Goal: Use online tool/utility: Utilize a website feature to perform a specific function

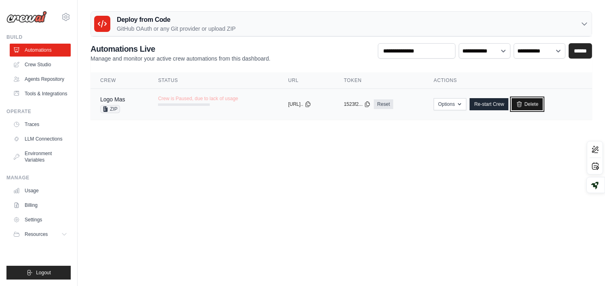
click at [543, 105] on link "Delete" at bounding box center [527, 104] width 31 height 12
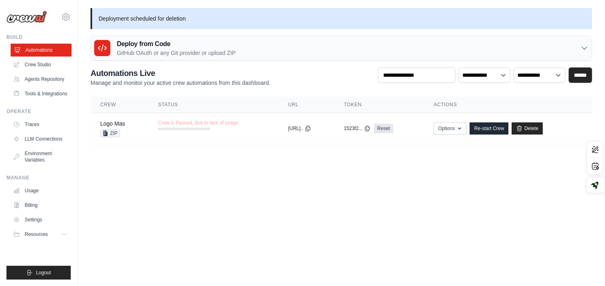
click at [40, 48] on link "Automations" at bounding box center [41, 50] width 61 height 13
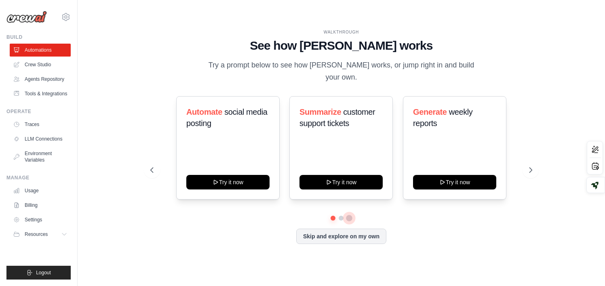
click at [349, 217] on button at bounding box center [349, 218] width 6 height 6
click at [342, 218] on button at bounding box center [341, 218] width 6 height 6
click at [350, 218] on button at bounding box center [349, 218] width 6 height 6
click at [341, 217] on button at bounding box center [341, 218] width 6 height 6
click at [333, 218] on button at bounding box center [333, 218] width 6 height 6
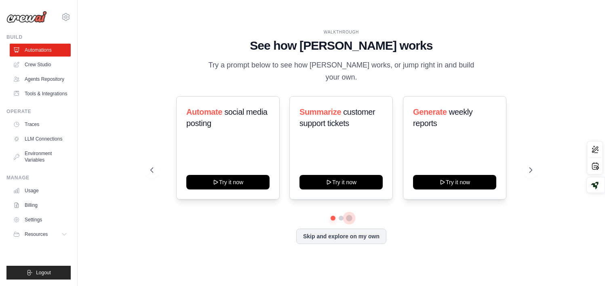
click at [348, 217] on button at bounding box center [349, 218] width 6 height 6
click at [342, 218] on button at bounding box center [341, 218] width 6 height 6
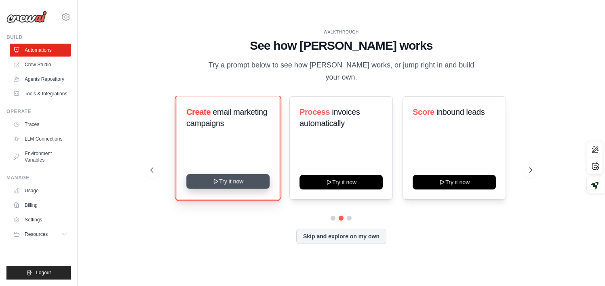
click at [239, 178] on button "Try it now" at bounding box center [227, 181] width 83 height 15
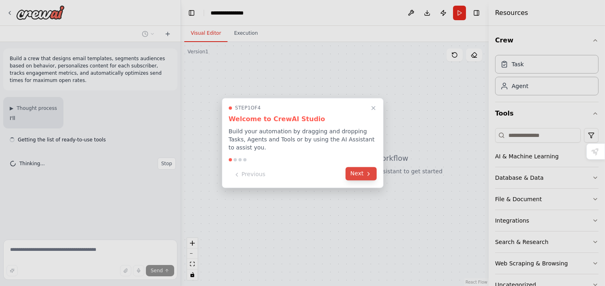
click at [362, 171] on button "Next" at bounding box center [360, 173] width 31 height 13
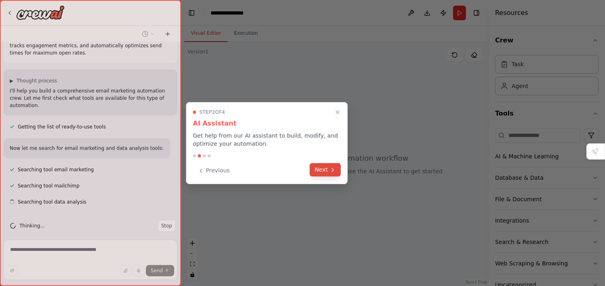
scroll to position [28, 0]
click at [328, 173] on button "Next" at bounding box center [325, 169] width 31 height 13
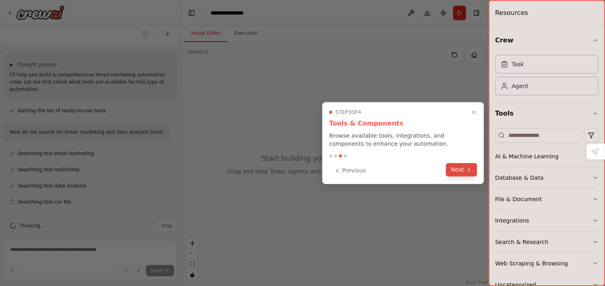
scroll to position [44, 0]
click at [450, 171] on button "Next" at bounding box center [461, 169] width 31 height 13
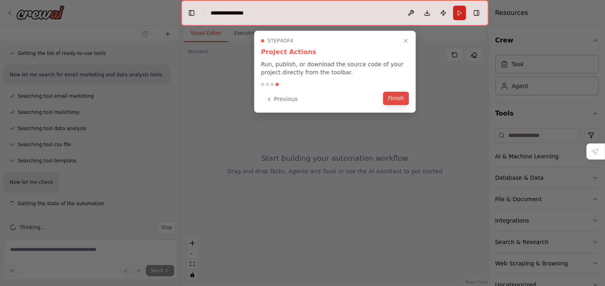
scroll to position [103, 0]
click at [391, 96] on button "Finish" at bounding box center [396, 98] width 26 height 13
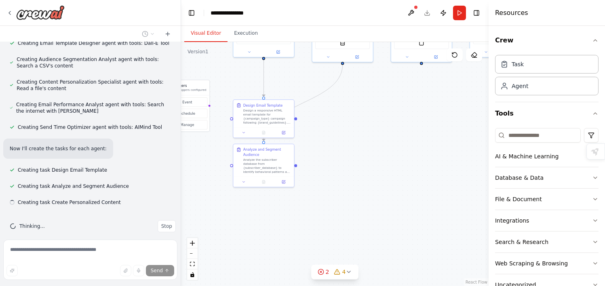
scroll to position [319, 0]
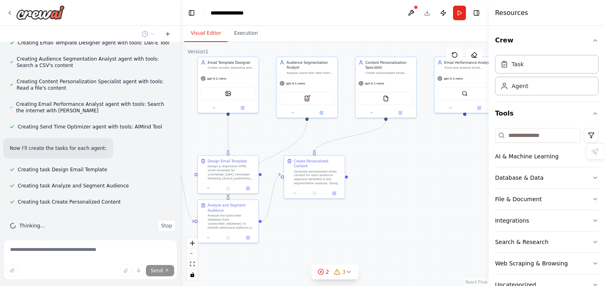
drag, startPoint x: 444, startPoint y: 259, endPoint x: 318, endPoint y: 195, distance: 140.9
click at [318, 195] on div ".deletable-edge-delete-btn { width: 20px; height: 20px; border: 0px solid #ffff…" at bounding box center [334, 164] width 307 height 244
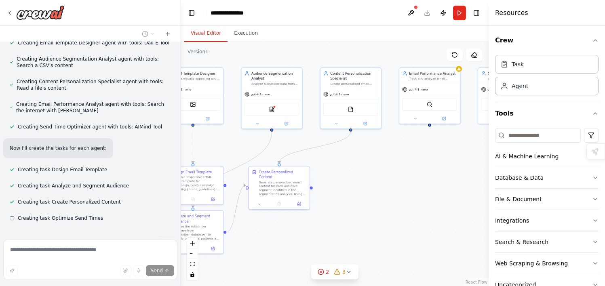
scroll to position [335, 0]
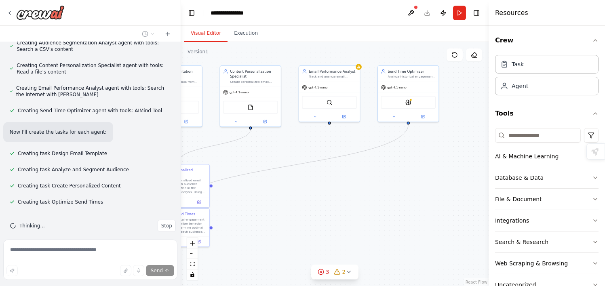
drag, startPoint x: 453, startPoint y: 201, endPoint x: 318, endPoint y: 211, distance: 135.3
click at [318, 211] on div ".deletable-edge-delete-btn { width: 20px; height: 20px; border: 0px solid #ffff…" at bounding box center [334, 164] width 307 height 244
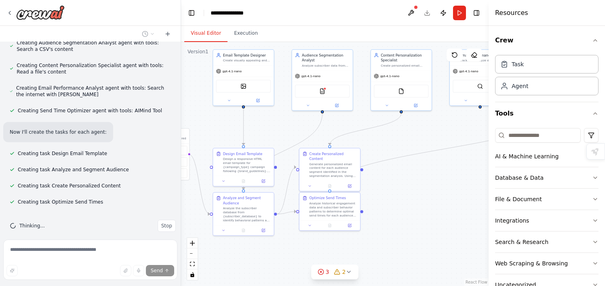
drag, startPoint x: 306, startPoint y: 211, endPoint x: 477, endPoint y: 191, distance: 172.0
click at [477, 191] on div ".deletable-edge-delete-btn { width: 20px; height: 20px; border: 0px solid #ffff…" at bounding box center [334, 164] width 307 height 244
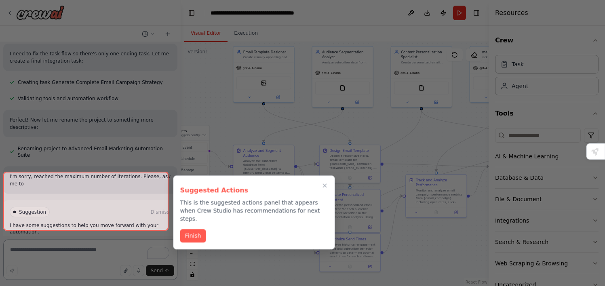
scroll to position [929, 0]
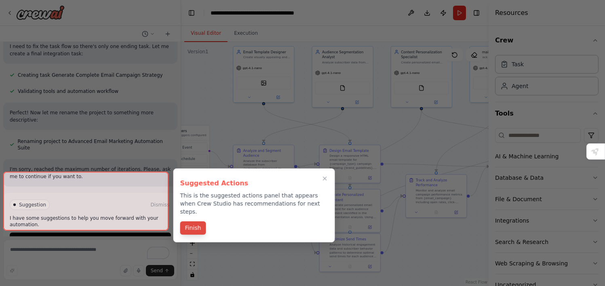
click at [190, 223] on button "Finish" at bounding box center [193, 227] width 26 height 13
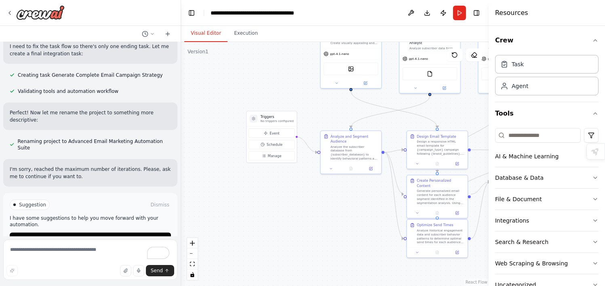
drag, startPoint x: 429, startPoint y: 143, endPoint x: 533, endPoint y: 129, distance: 104.8
click at [533, 129] on div "Build a crew that designs email templates, segments audiences based on behavior…" at bounding box center [302, 143] width 605 height 286
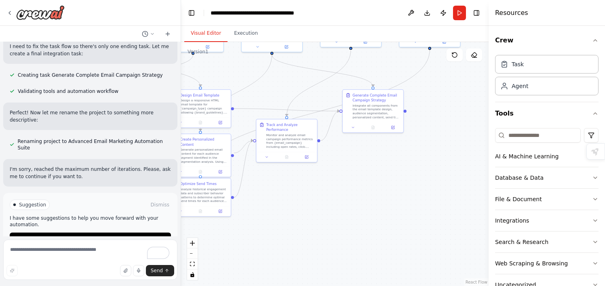
drag, startPoint x: 369, startPoint y: 200, endPoint x: 116, endPoint y: 159, distance: 256.7
click at [116, 159] on div "Build a crew that designs email templates, segments audiences based on behavior…" at bounding box center [302, 143] width 605 height 286
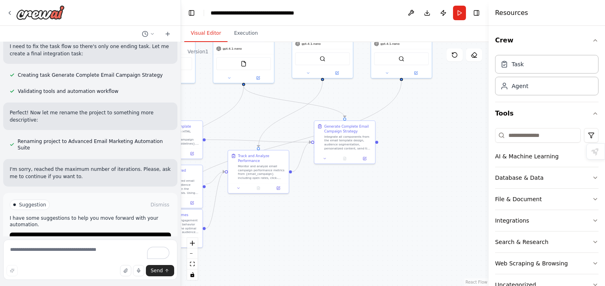
drag, startPoint x: 371, startPoint y: 186, endPoint x: 343, endPoint y: 217, distance: 42.0
click at [343, 217] on div ".deletable-edge-delete-btn { width: 20px; height: 20px; border: 0px solid #ffff…" at bounding box center [334, 164] width 307 height 244
click at [592, 155] on icon "button" at bounding box center [595, 156] width 6 height 6
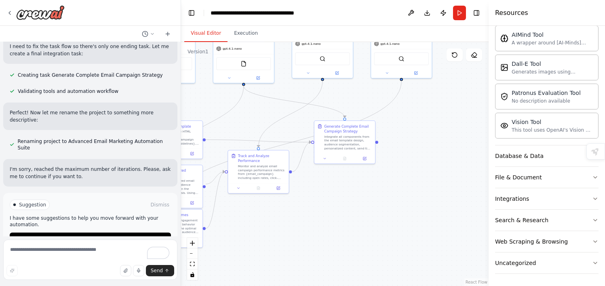
scroll to position [0, 0]
